Goal: Find specific page/section: Find specific page/section

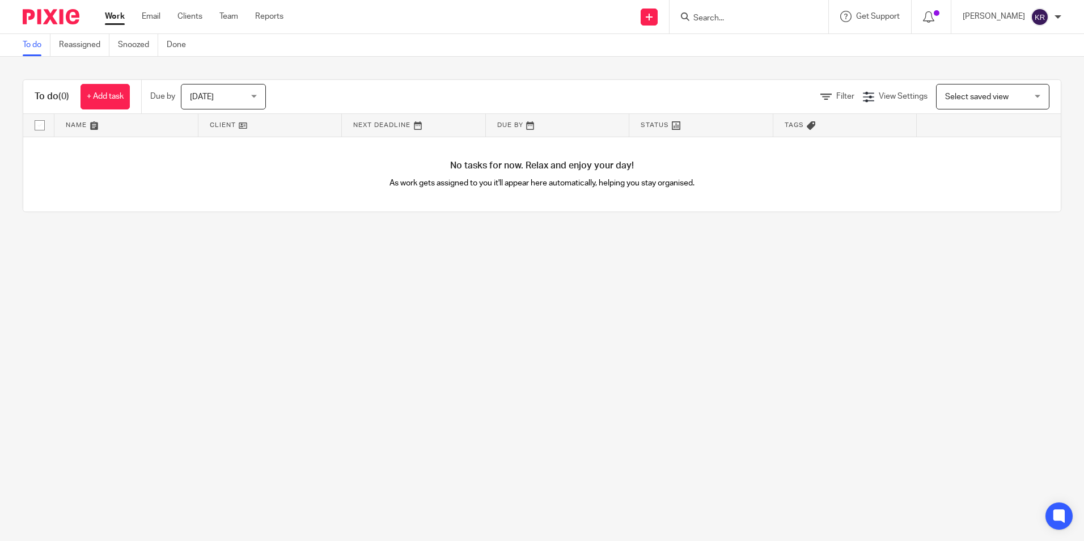
click at [761, 12] on form at bounding box center [752, 17] width 121 height 14
click at [746, 23] on input "Search" at bounding box center [743, 19] width 102 height 10
type input "attrans"
click at [757, 46] on link at bounding box center [778, 49] width 177 height 26
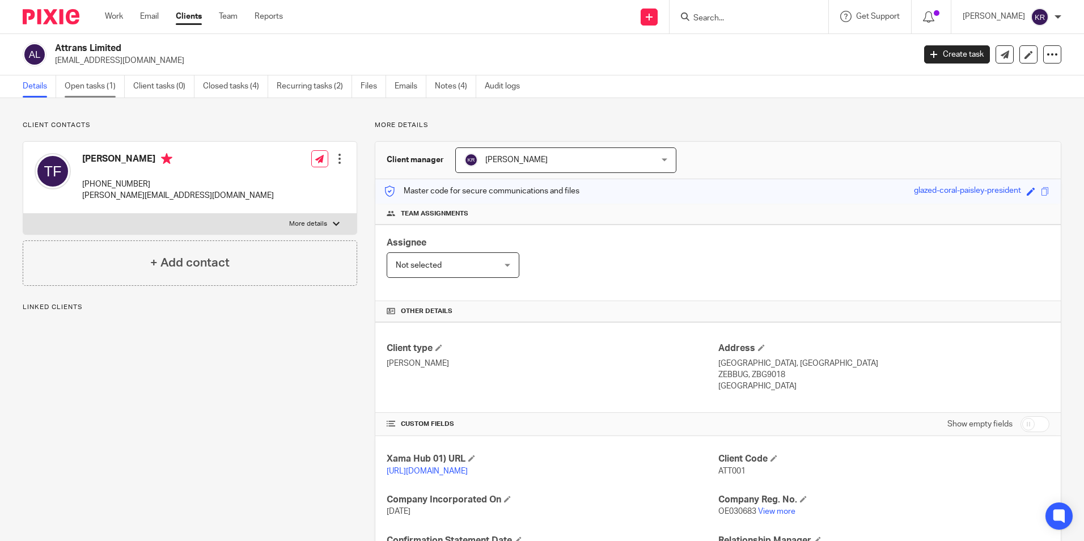
click at [98, 84] on link "Open tasks (1)" at bounding box center [95, 86] width 60 height 22
